Goal: Find specific fact: Find specific fact

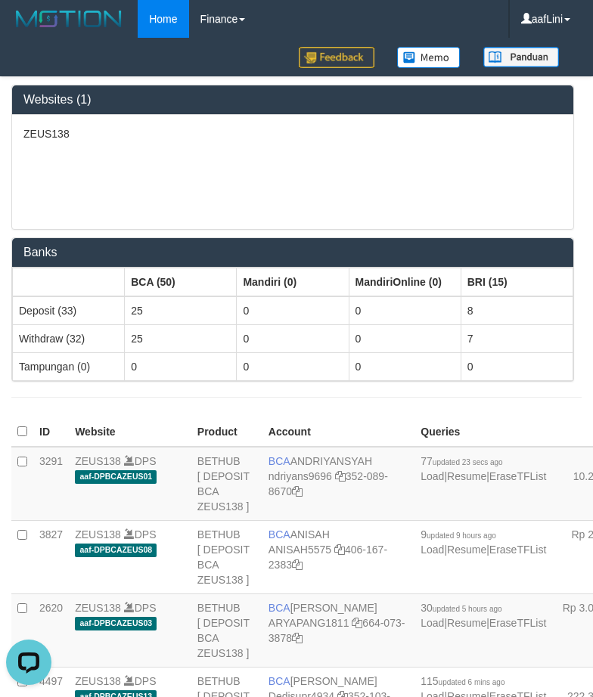
scroll to position [2265, 0]
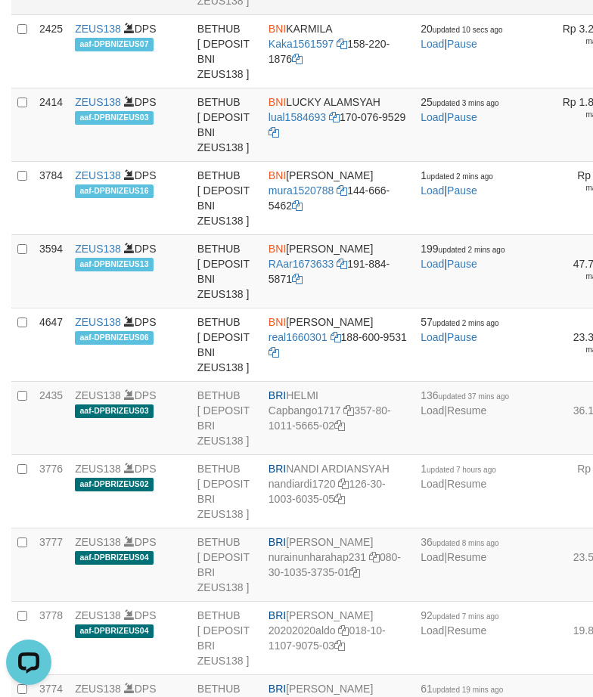
copy td "BCA YULIANTI"
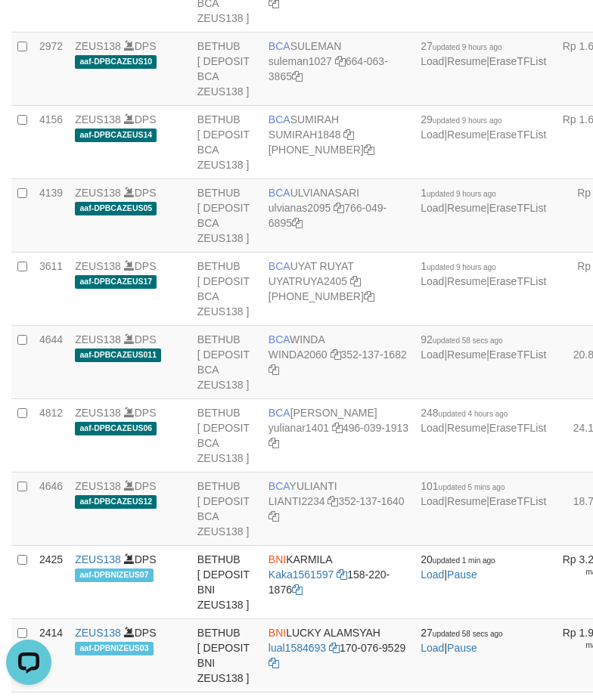
scroll to position [2728, 0]
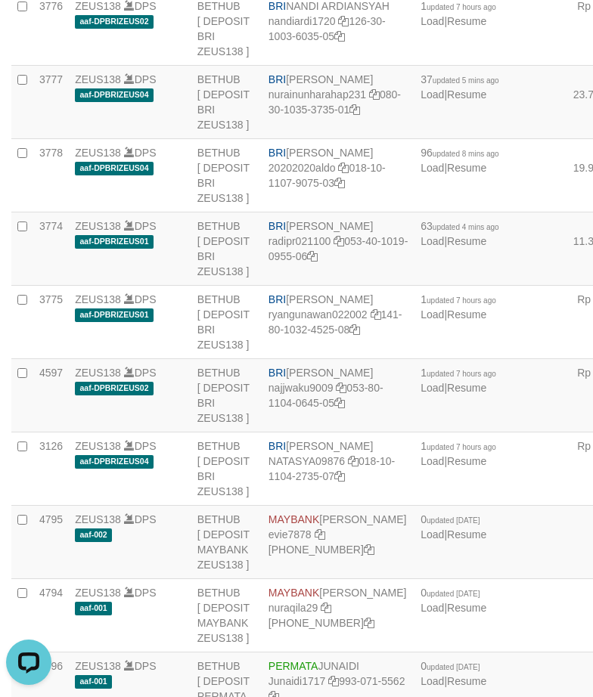
copy td "BRI HELMI"
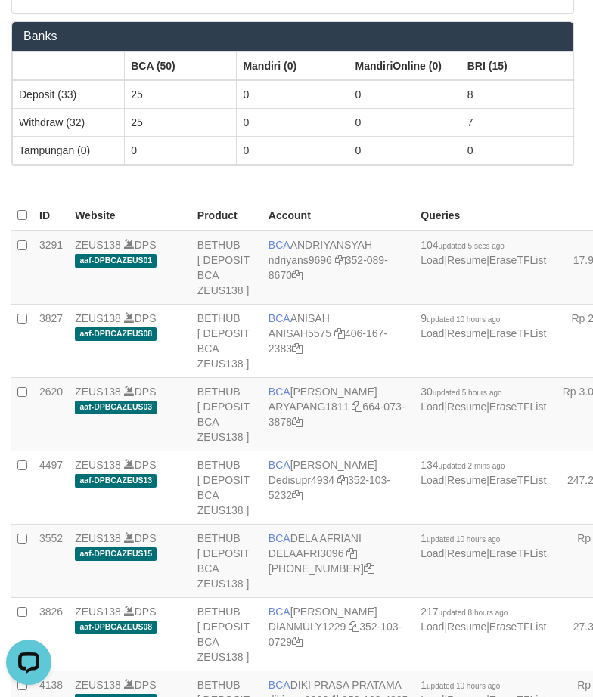
scroll to position [2986, 0]
